Goal: Information Seeking & Learning: Learn about a topic

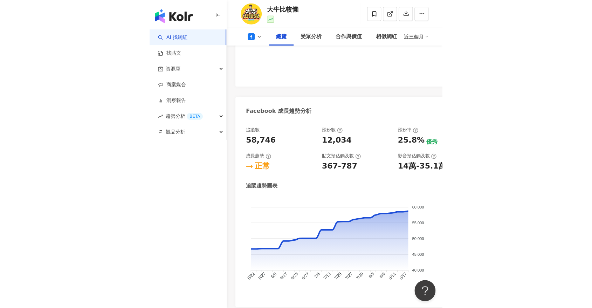
scroll to position [322, 0]
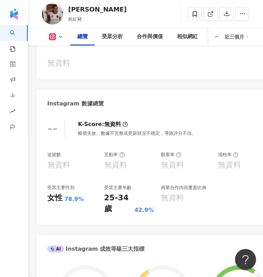
scroll to position [253, 0]
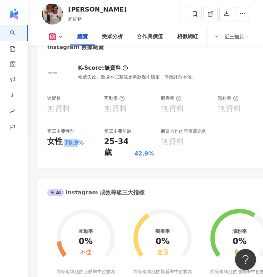
drag, startPoint x: 64, startPoint y: 144, endPoint x: 78, endPoint y: 144, distance: 13.7
click at [78, 144] on div "78.9%" at bounding box center [74, 143] width 20 height 8
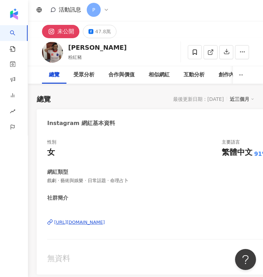
scroll to position [0, 0]
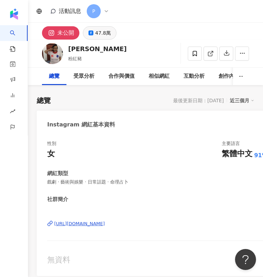
click at [102, 33] on div "47.8萬" at bounding box center [103, 33] width 16 height 10
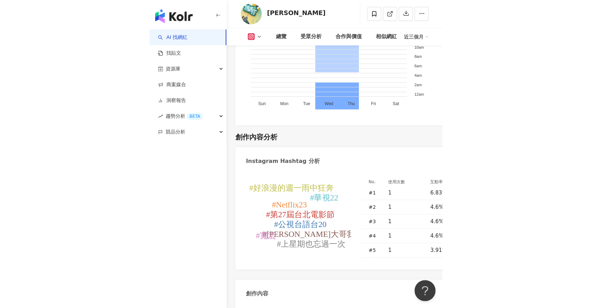
scroll to position [2414, 0]
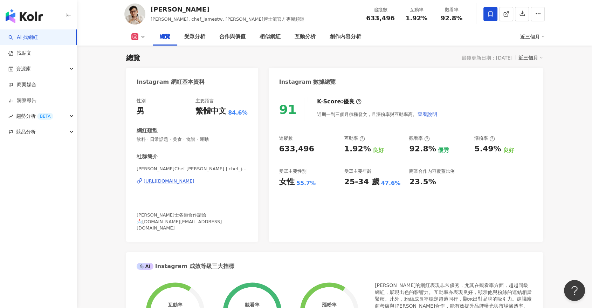
drag, startPoint x: 191, startPoint y: 181, endPoint x: 195, endPoint y: 181, distance: 4.2
click at [191, 181] on div "[URL][DOMAIN_NAME]" at bounding box center [169, 181] width 51 height 6
